Goal: Task Accomplishment & Management: Use online tool/utility

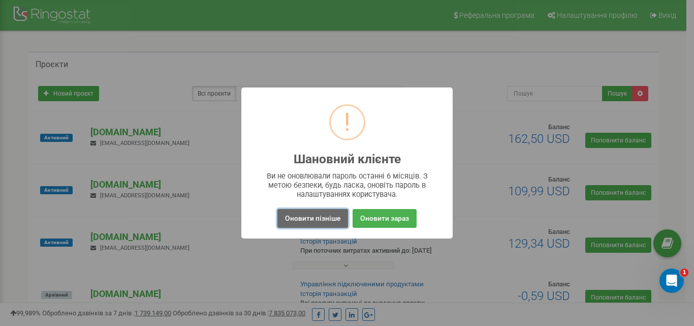
click at [321, 222] on button "Оновити пізніше" at bounding box center [312, 218] width 71 height 19
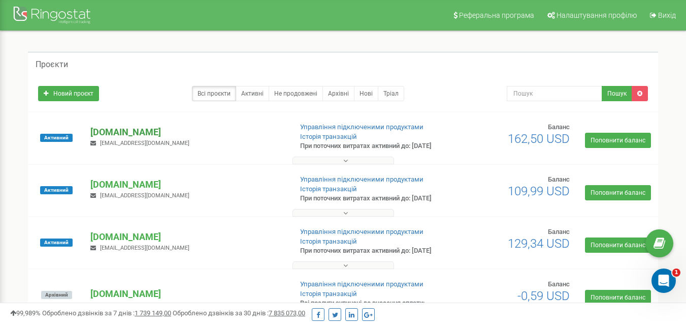
click at [146, 136] on p "[DOMAIN_NAME]" at bounding box center [186, 132] width 193 height 13
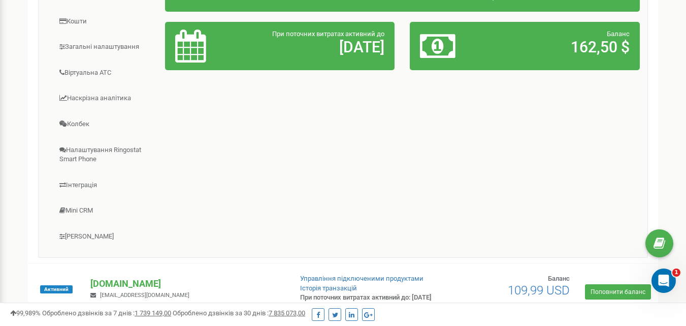
scroll to position [254, 0]
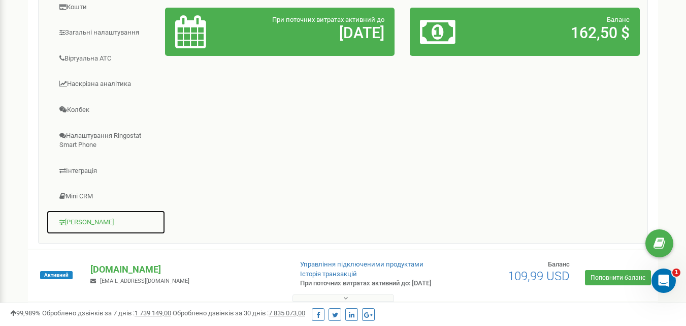
click at [95, 231] on link "[PERSON_NAME]" at bounding box center [105, 222] width 119 height 25
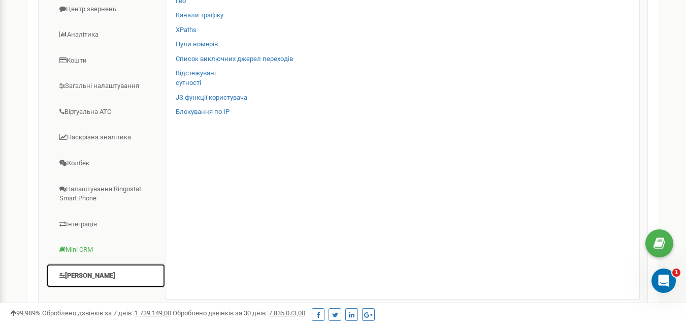
scroll to position [152, 0]
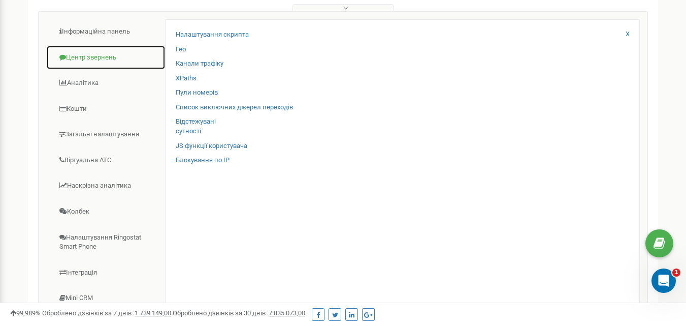
click at [91, 69] on link "Центр звернень" at bounding box center [105, 57] width 119 height 25
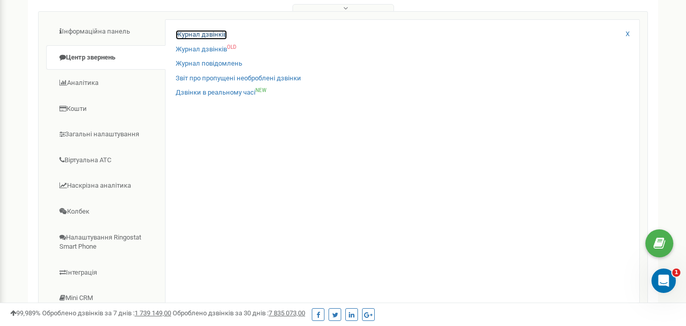
click at [185, 40] on link "Журнал дзвінків" at bounding box center [201, 35] width 51 height 10
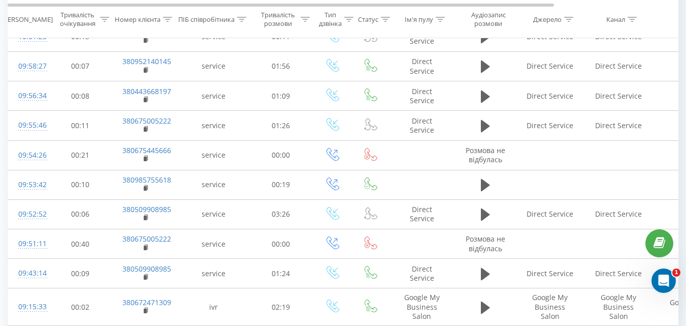
scroll to position [650, 0]
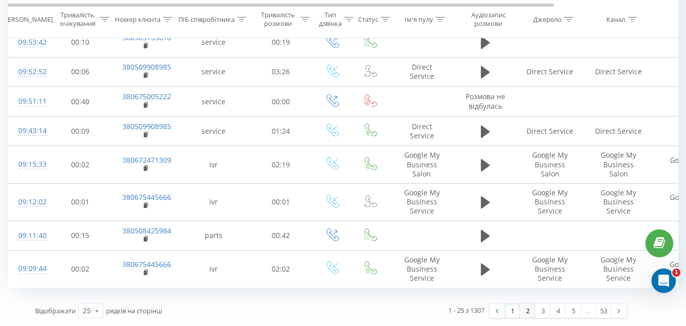
click at [530, 307] on link "2" at bounding box center [527, 310] width 15 height 14
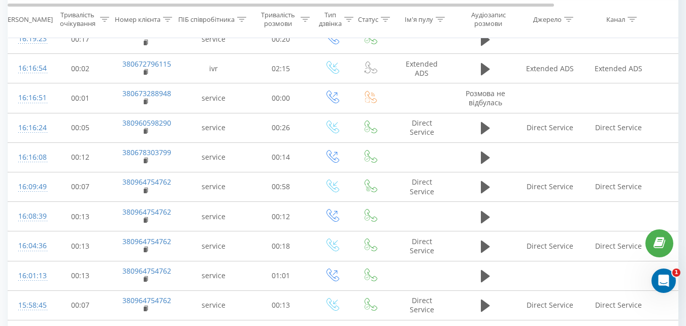
scroll to position [624, 0]
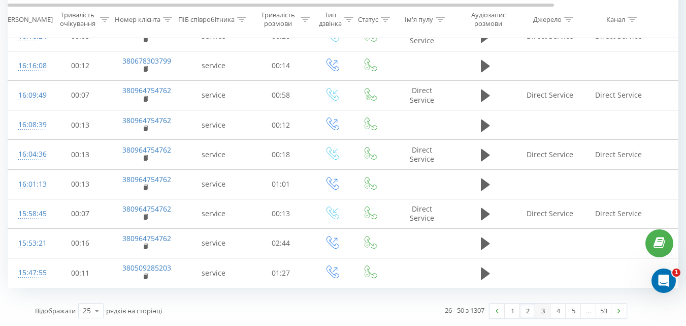
click at [545, 311] on link "3" at bounding box center [543, 310] width 15 height 14
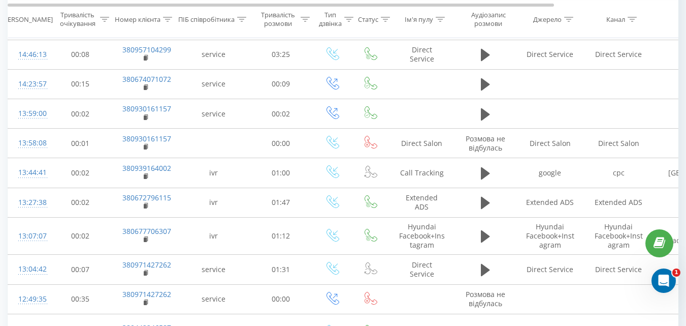
scroll to position [219, 0]
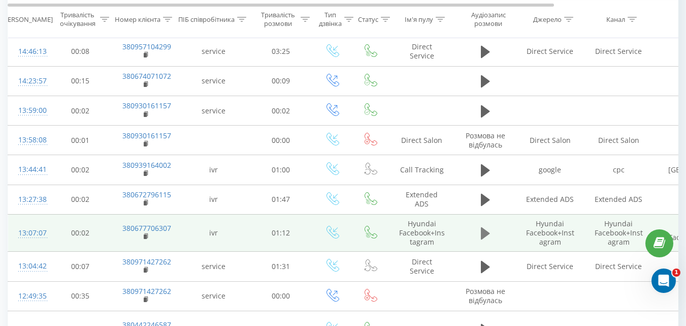
click at [485, 230] on icon at bounding box center [485, 233] width 9 height 12
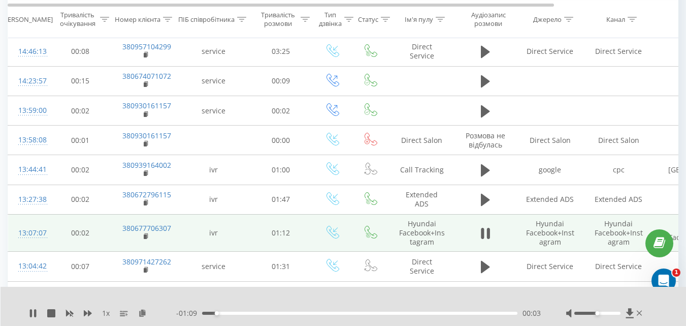
click at [267, 300] on div at bounding box center [336, 299] width 493 height 11
click at [35, 315] on icon at bounding box center [35, 313] width 2 height 8
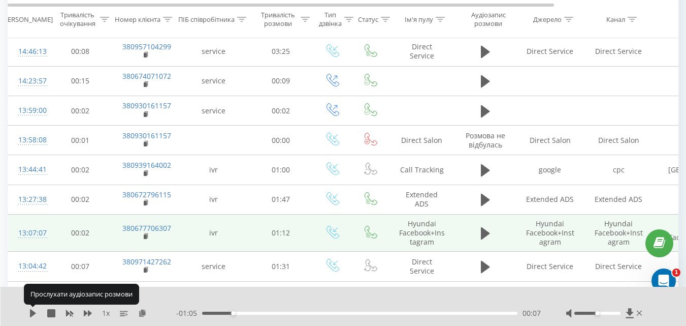
click at [35, 315] on icon at bounding box center [33, 313] width 8 height 8
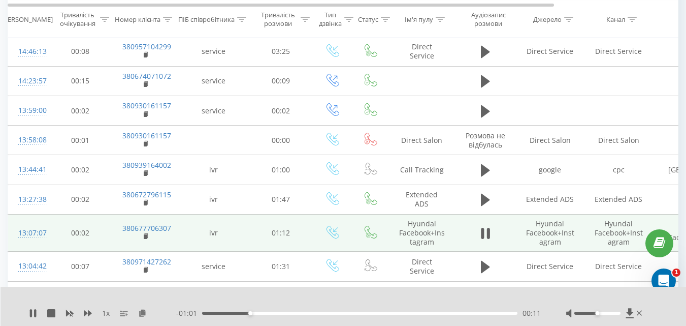
click at [294, 314] on div "00:11" at bounding box center [360, 312] width 316 height 3
click at [333, 313] on div "00:30" at bounding box center [360, 312] width 316 height 3
click at [373, 312] on div "00:30" at bounding box center [360, 312] width 316 height 3
click at [395, 312] on div "00:44" at bounding box center [360, 312] width 316 height 3
click at [426, 312] on div "00:45" at bounding box center [360, 312] width 316 height 3
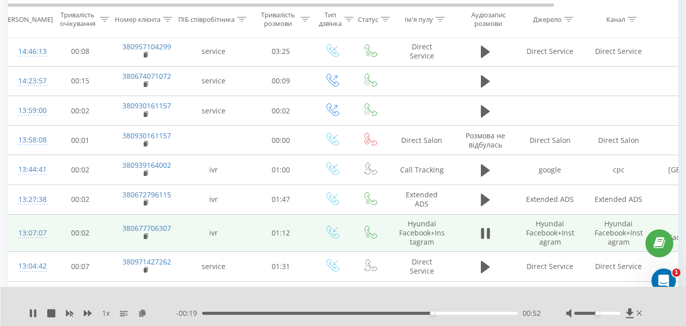
click at [447, 312] on div "00:52" at bounding box center [360, 312] width 316 height 3
click at [479, 313] on div "01:03" at bounding box center [360, 312] width 316 height 3
click at [502, 312] on div "01:09" at bounding box center [360, 312] width 316 height 3
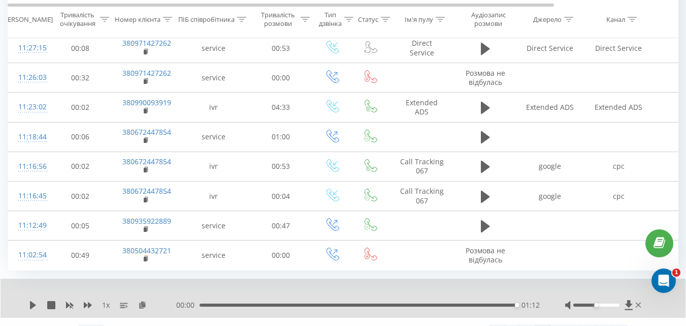
scroll to position [666, 0]
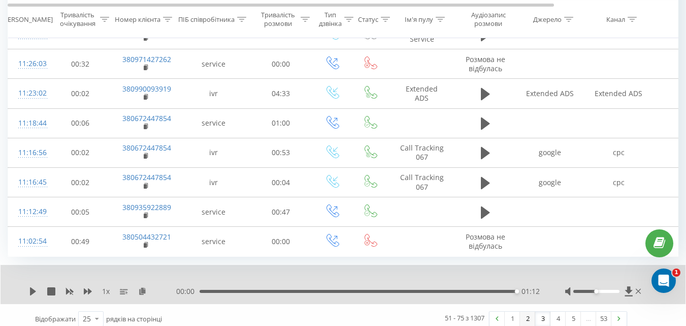
click at [529, 312] on link "2" at bounding box center [527, 318] width 15 height 14
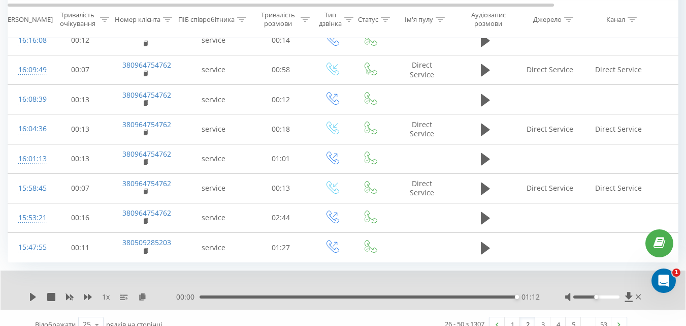
scroll to position [663, 0]
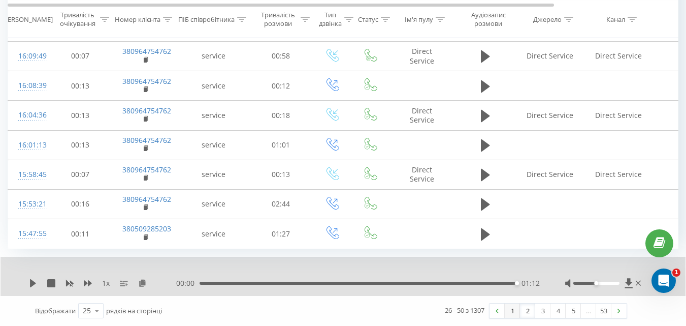
click at [512, 310] on link "1" at bounding box center [512, 310] width 15 height 14
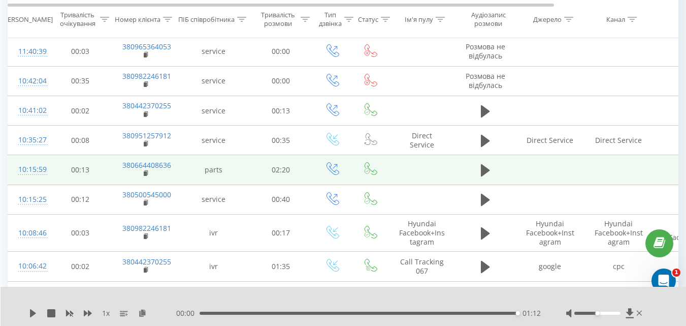
scroll to position [270, 0]
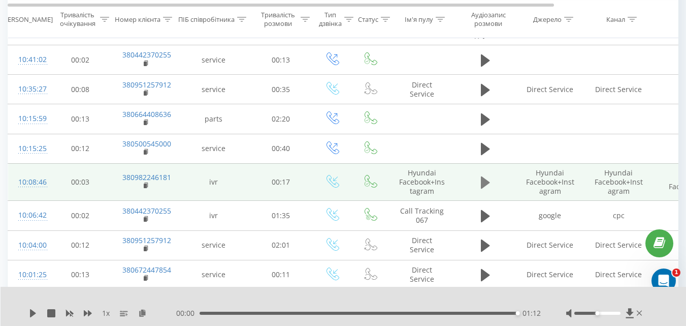
click at [479, 187] on button at bounding box center [485, 182] width 15 height 15
click at [310, 314] on div "00:06" at bounding box center [360, 312] width 316 height 3
